Goal: Information Seeking & Learning: Find specific fact

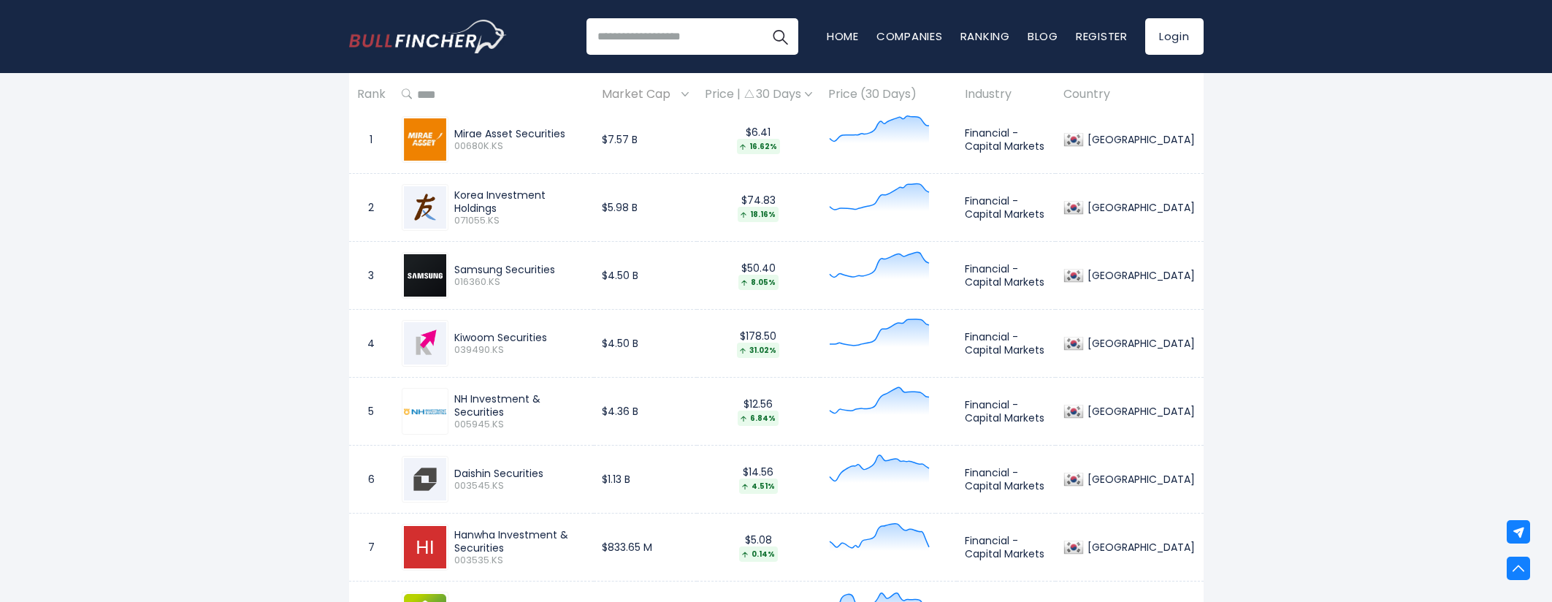
scroll to position [804, 0]
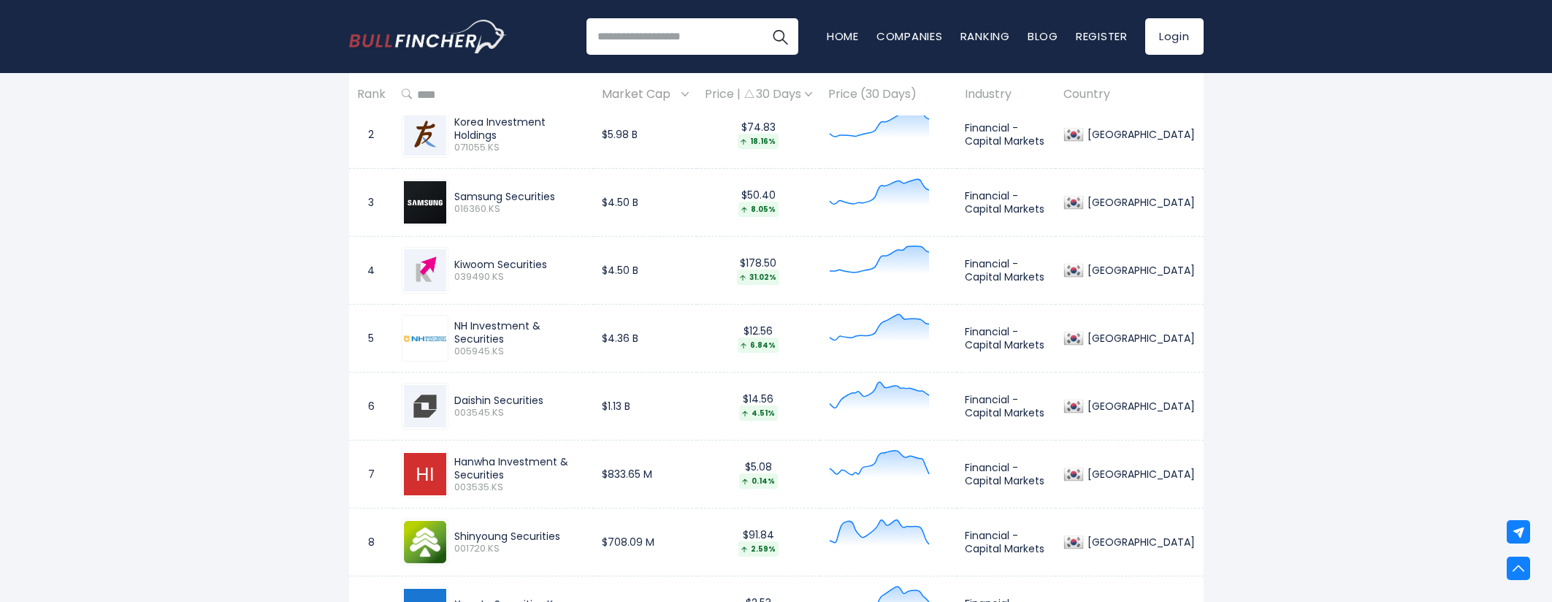
click at [1330, 421] on div "[GEOGRAPHIC_DATA] Entire World 30,364 [GEOGRAPHIC_DATA]" at bounding box center [776, 278] width 1552 height 1975
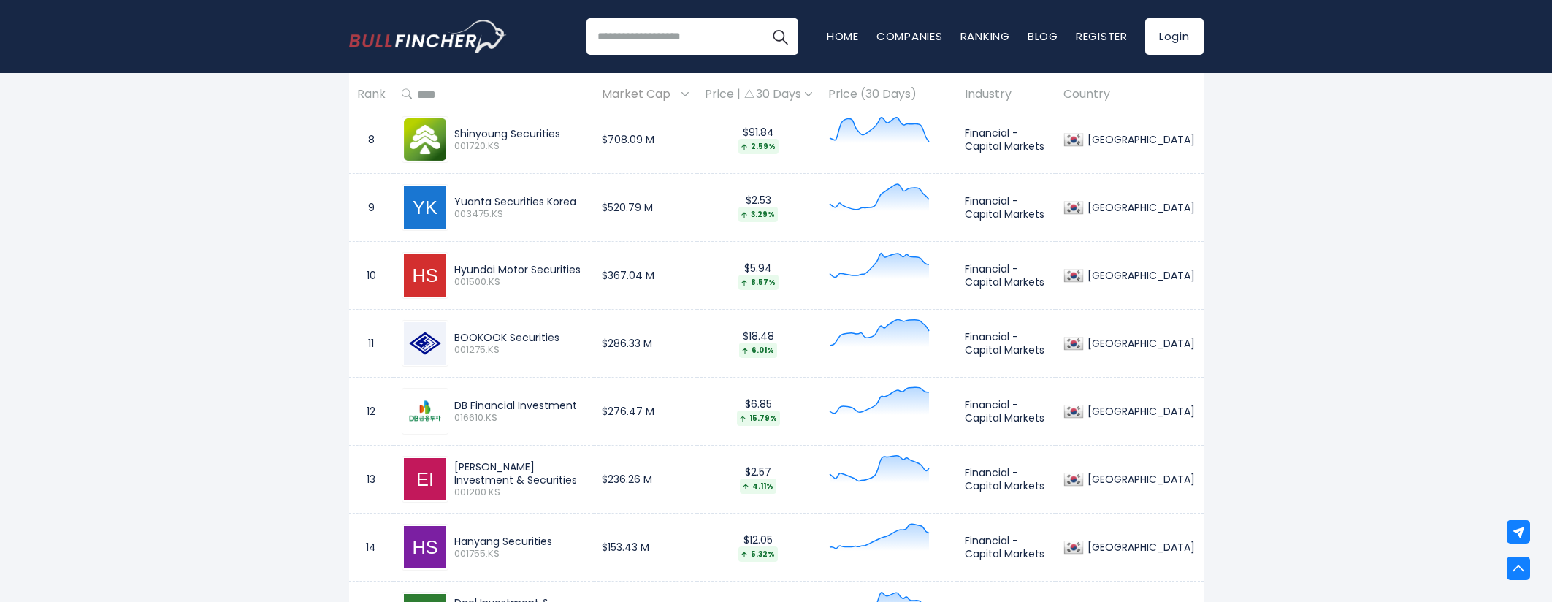
scroll to position [1242, 0]
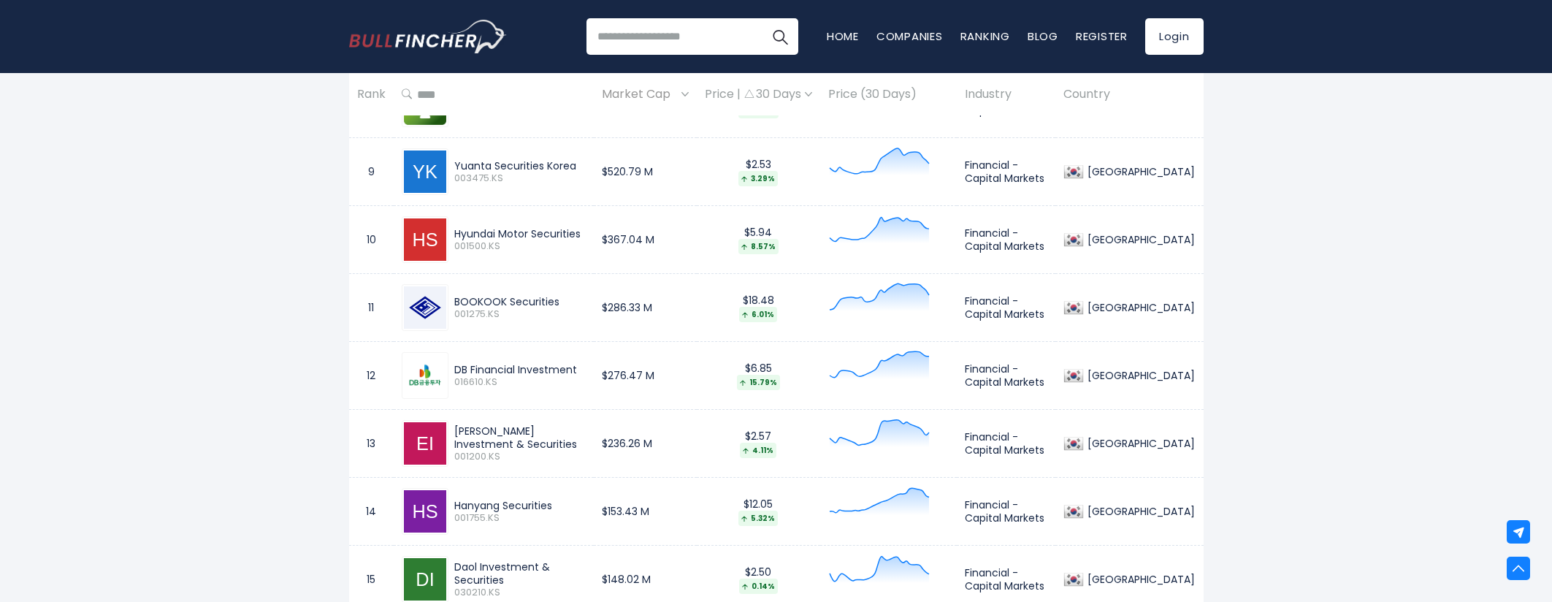
drag, startPoint x: 566, startPoint y: 508, endPoint x: 446, endPoint y: 499, distance: 120.9
click at [446, 499] on div "Hanyang Securities 001755.KS" at bounding box center [494, 511] width 184 height 47
copy div "Hanyang Securities"
drag, startPoint x: 1325, startPoint y: 471, endPoint x: 1313, endPoint y: 471, distance: 12.4
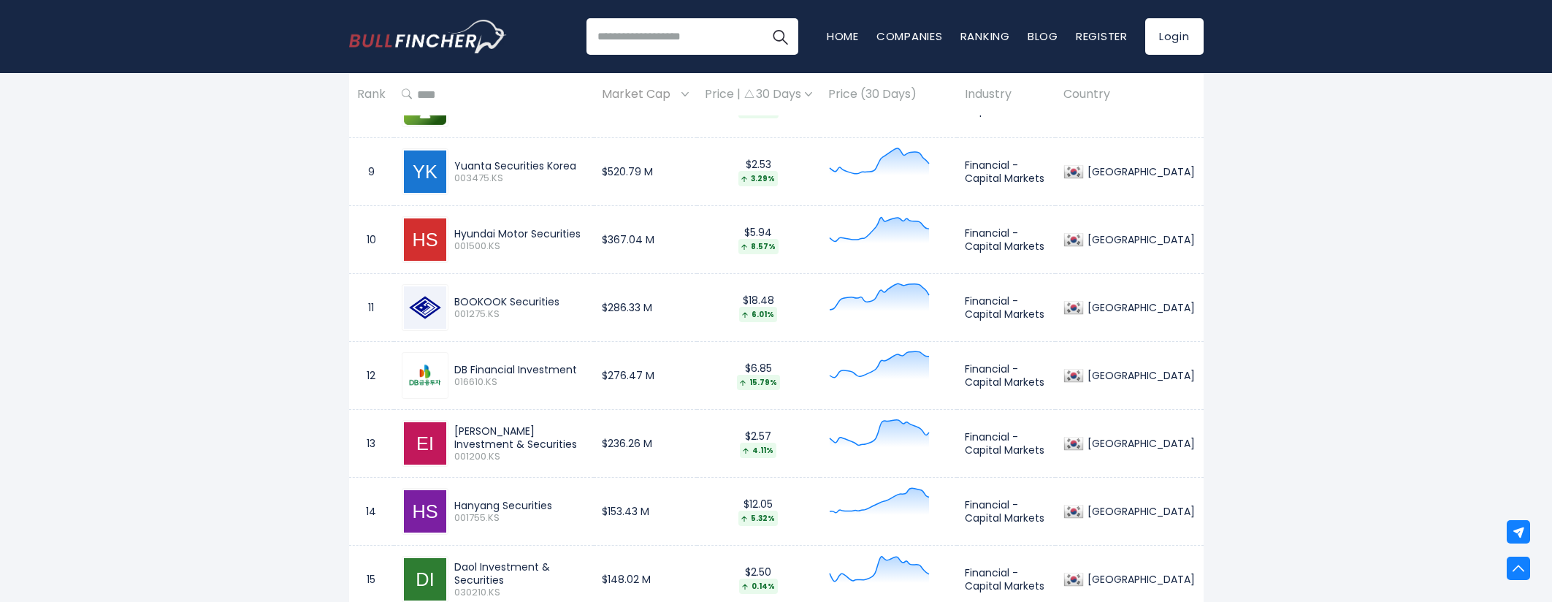
drag, startPoint x: 1317, startPoint y: 427, endPoint x: 921, endPoint y: 426, distance: 396.7
drag, startPoint x: 580, startPoint y: 367, endPoint x: 443, endPoint y: 368, distance: 137.3
click at [444, 368] on div "DB Financial Investment 016610.KS" at bounding box center [494, 375] width 184 height 47
copy div "DB Financial Investment"
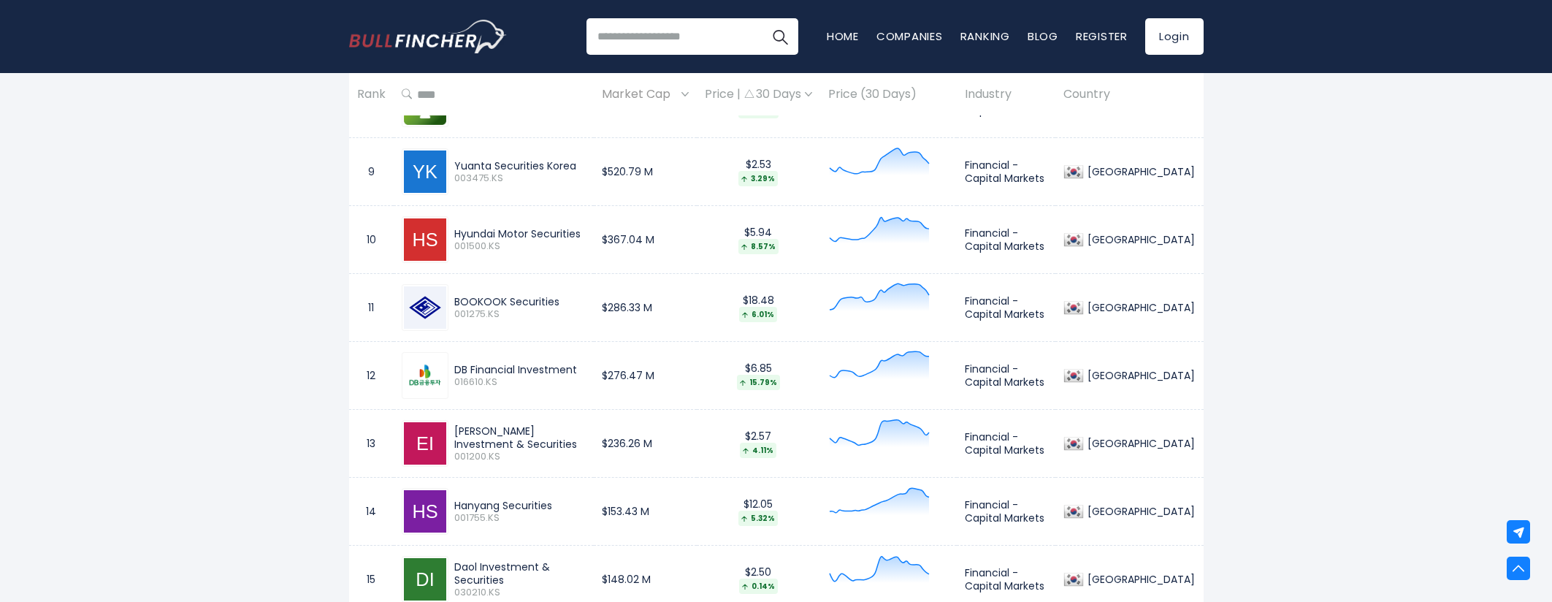
drag, startPoint x: 1360, startPoint y: 422, endPoint x: 1325, endPoint y: 411, distance: 36.5
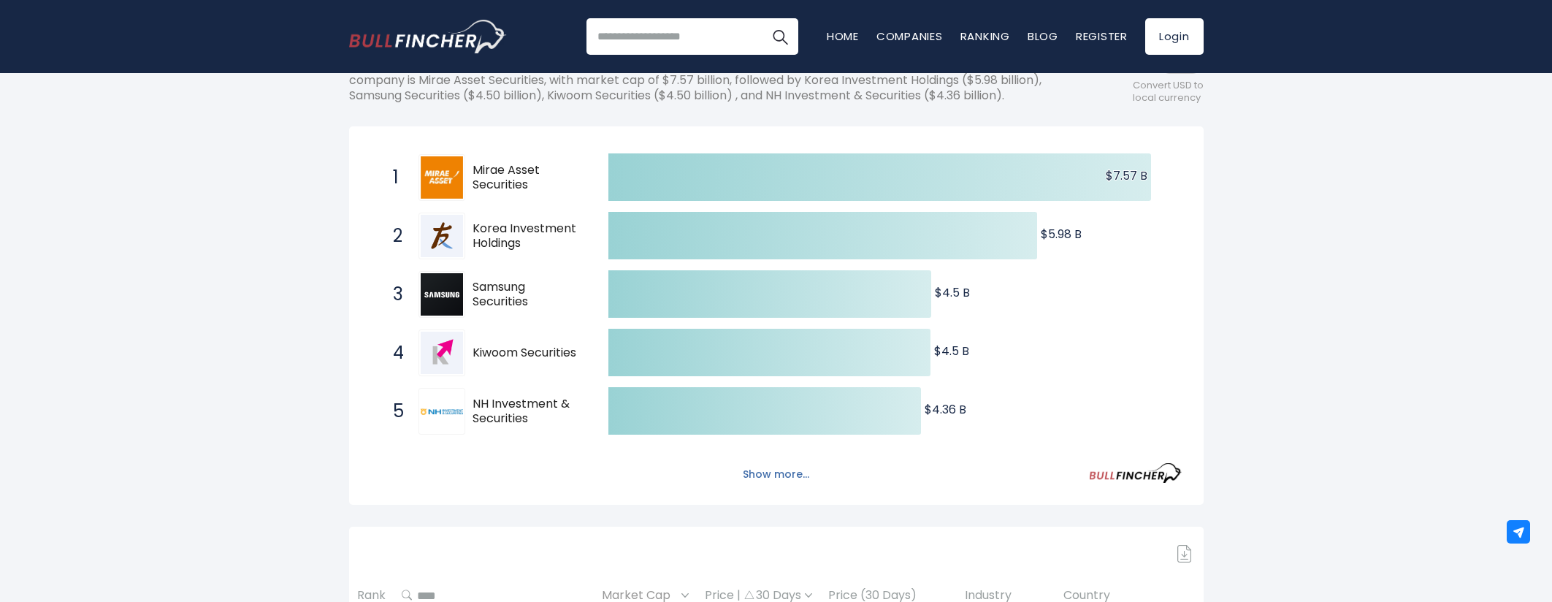
click at [769, 469] on button "Show more..." at bounding box center [776, 474] width 84 height 24
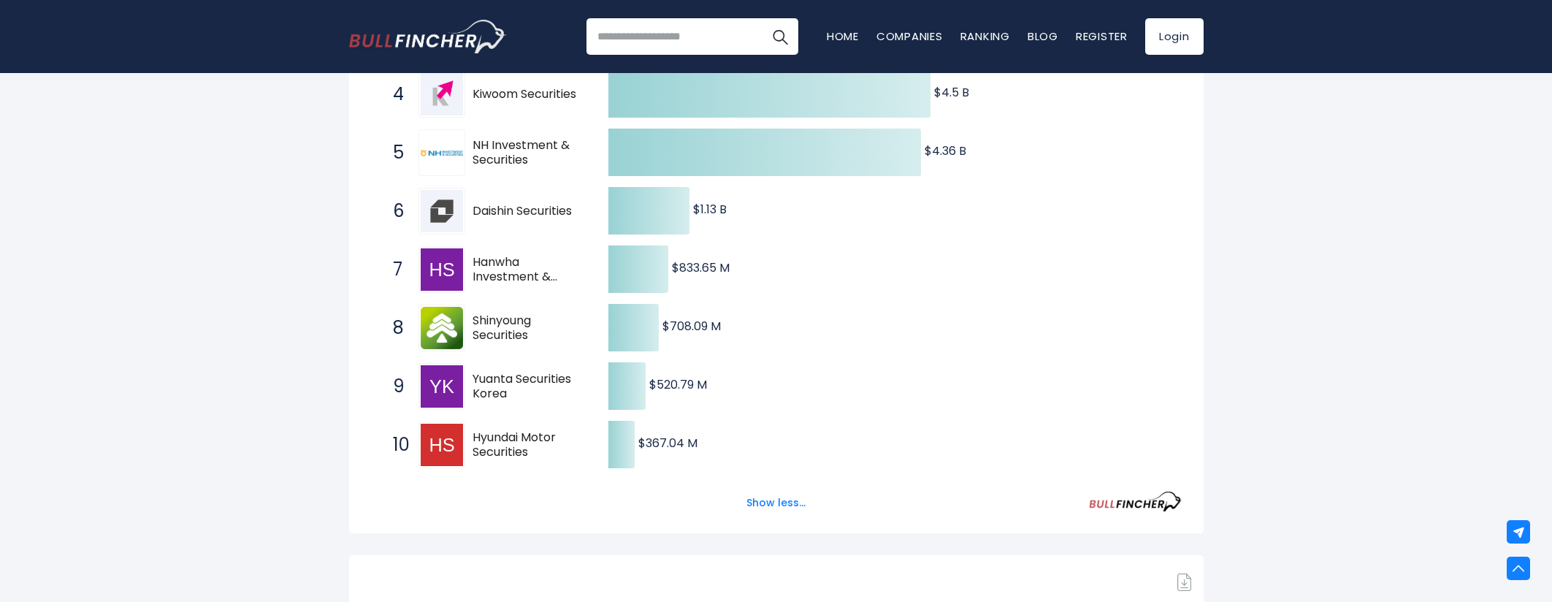
scroll to position [511, 0]
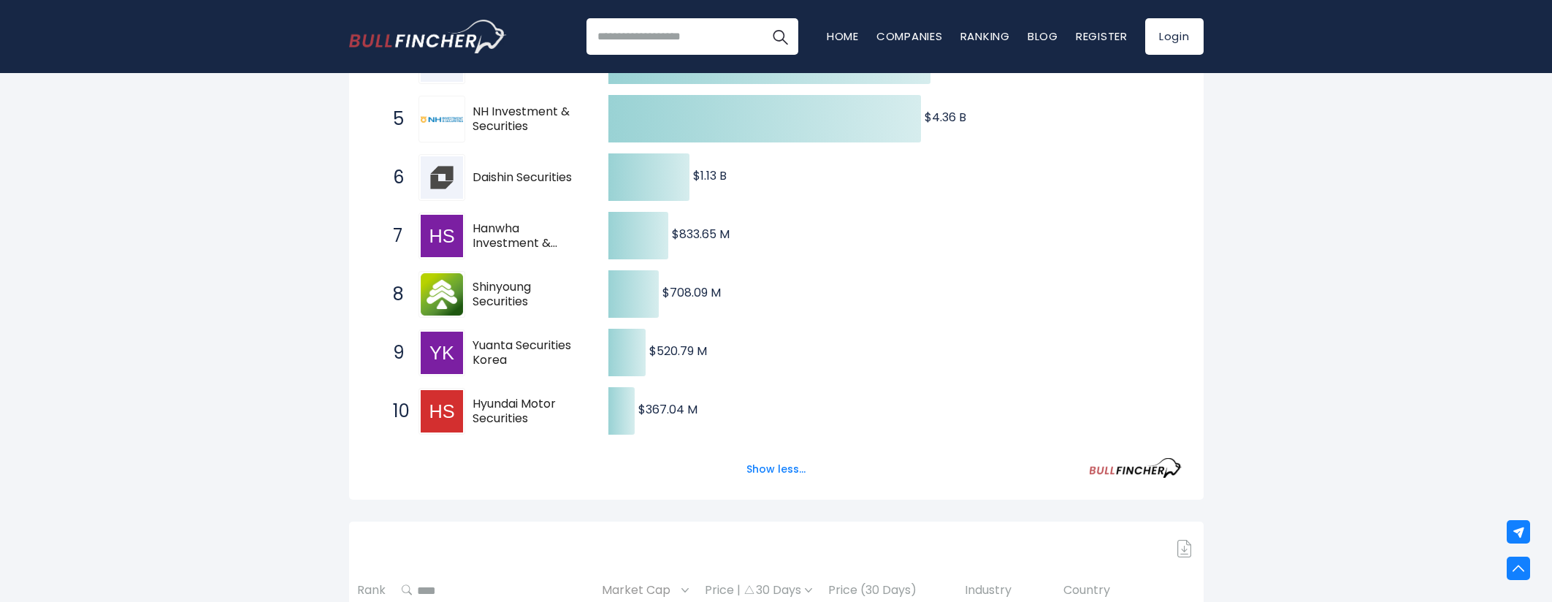
click at [787, 456] on div "Show less..." at bounding box center [776, 461] width 811 height 41
click at [786, 470] on button "Show less..." at bounding box center [776, 469] width 77 height 24
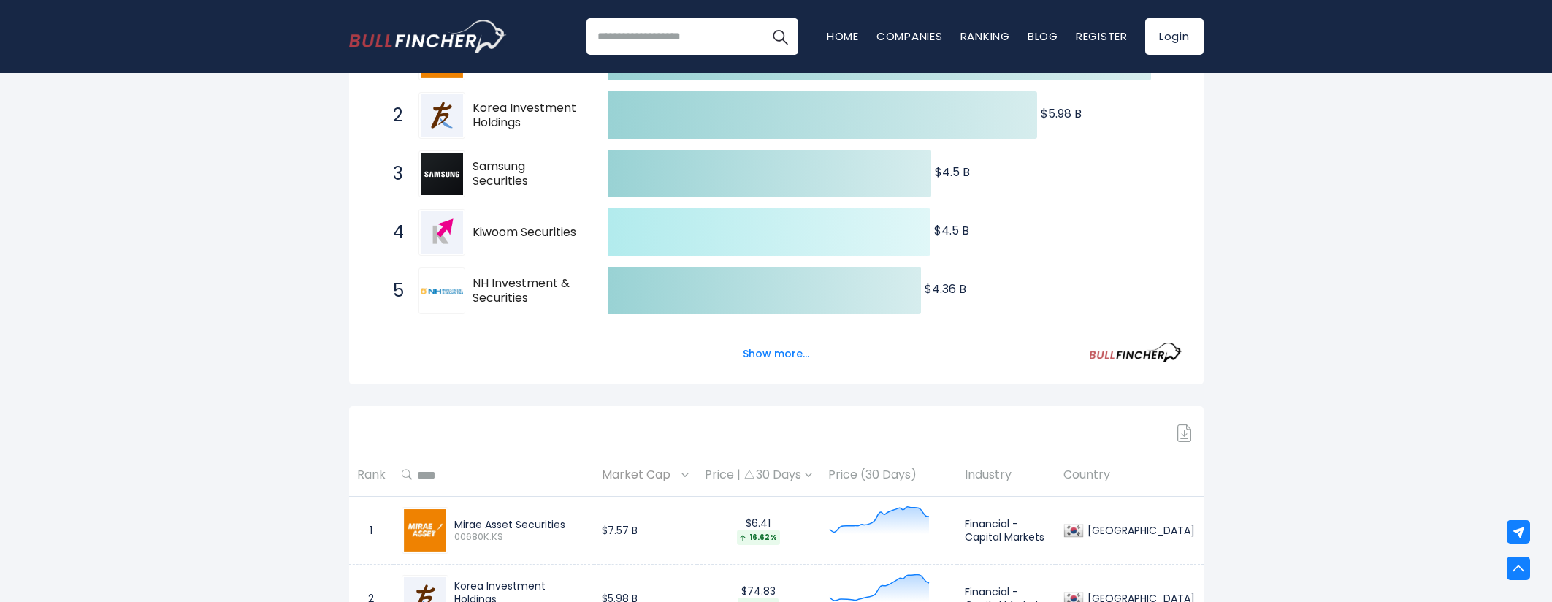
scroll to position [292, 0]
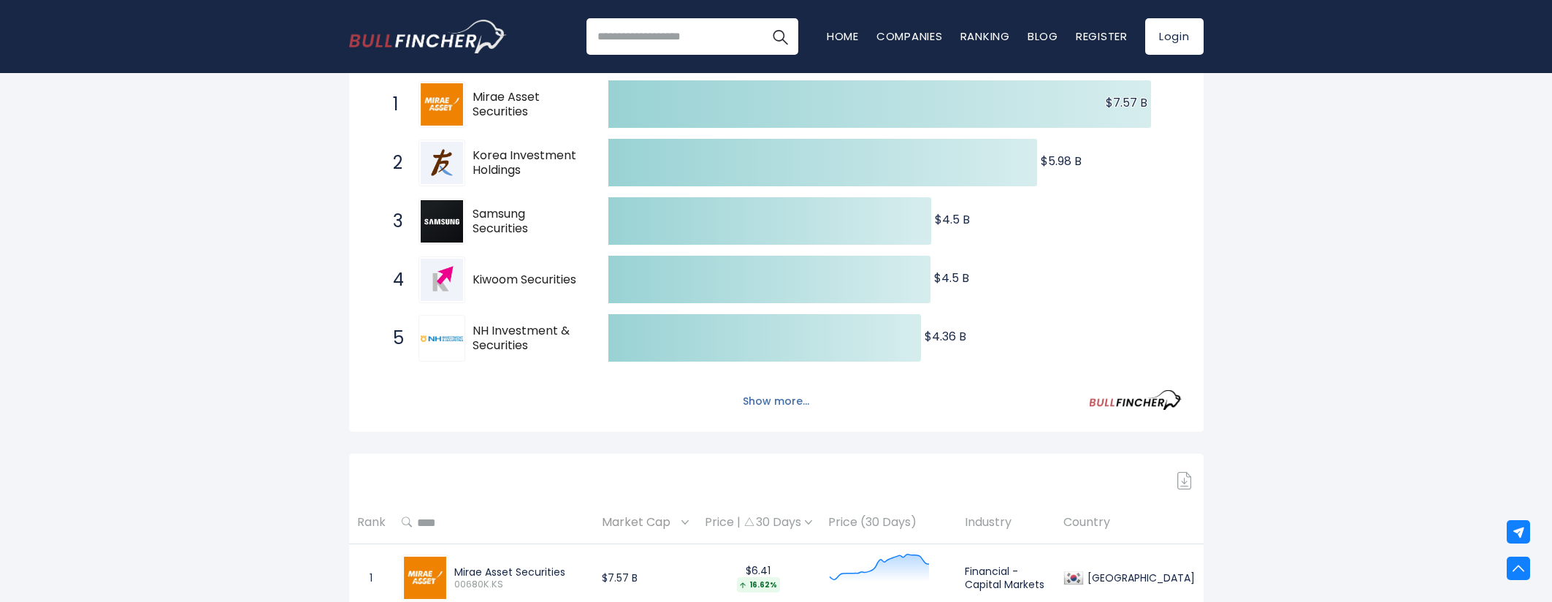
click at [746, 401] on button "Show more..." at bounding box center [776, 401] width 84 height 24
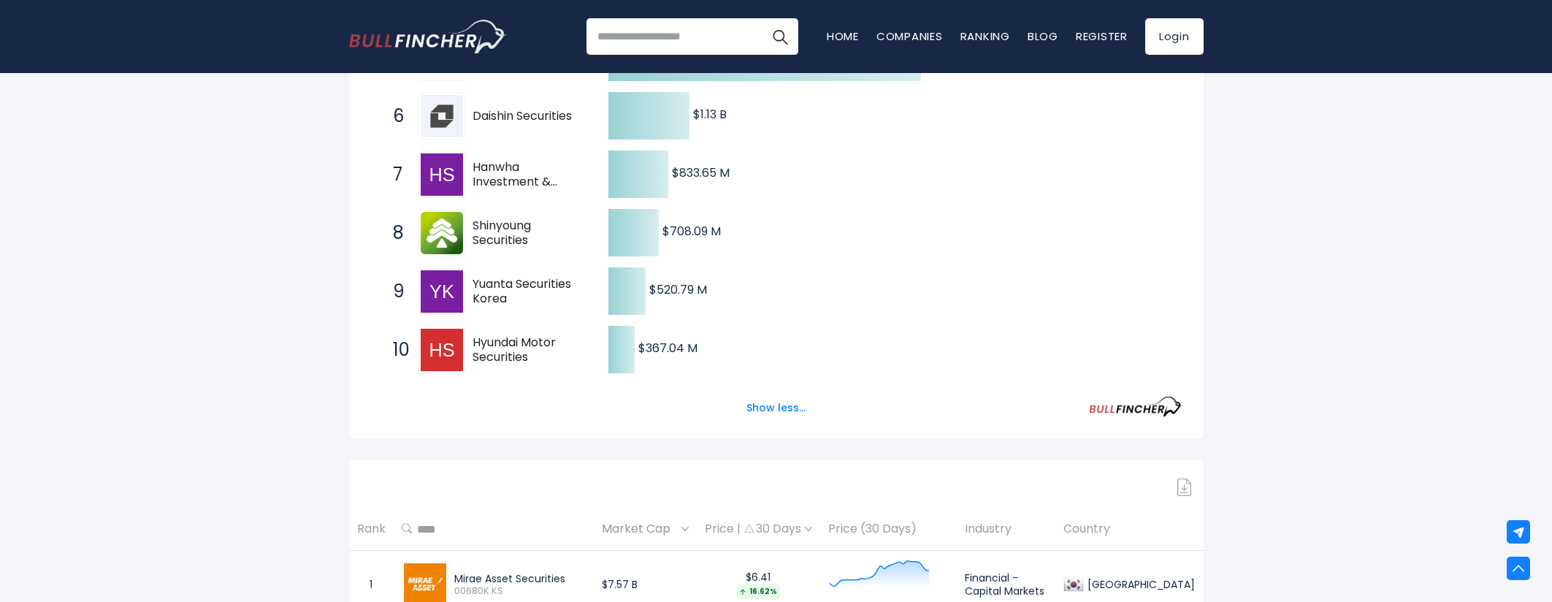
scroll to position [584, 0]
